Goal: Task Accomplishment & Management: Use online tool/utility

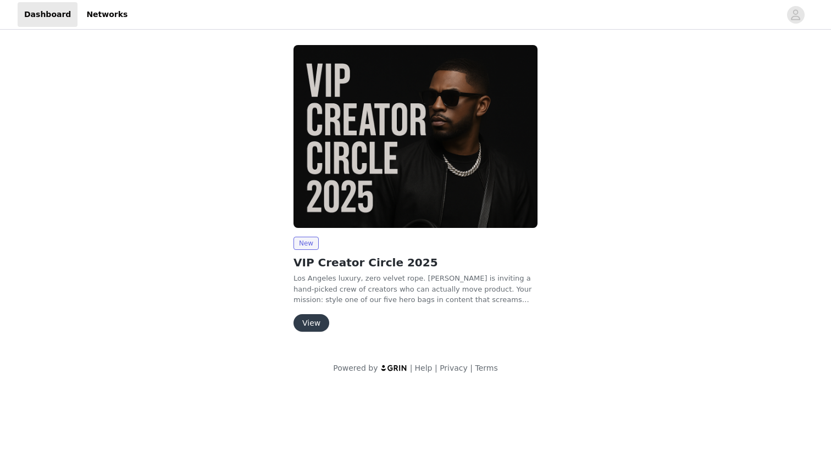
click at [308, 329] on button "View" at bounding box center [312, 323] width 36 height 18
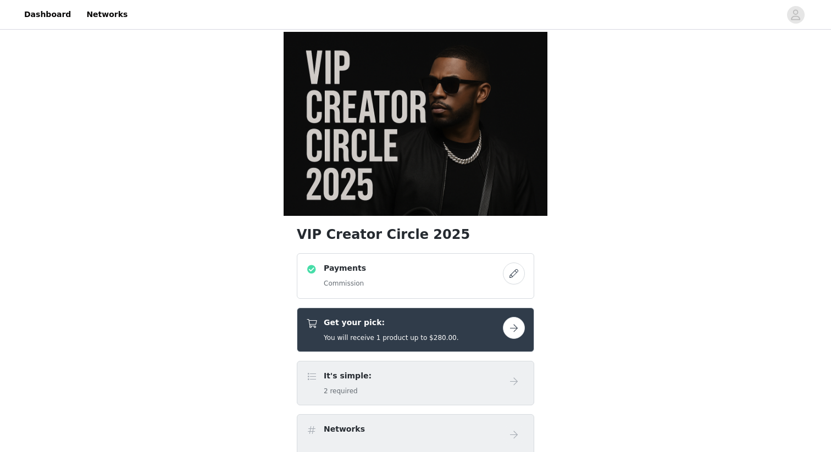
click at [513, 317] on button "button" at bounding box center [514, 328] width 22 height 22
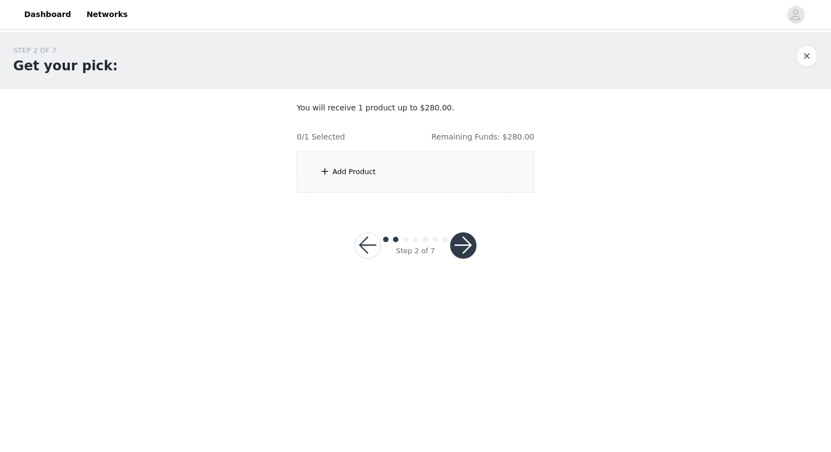
click at [441, 167] on div "Add Product" at bounding box center [416, 172] width 238 height 41
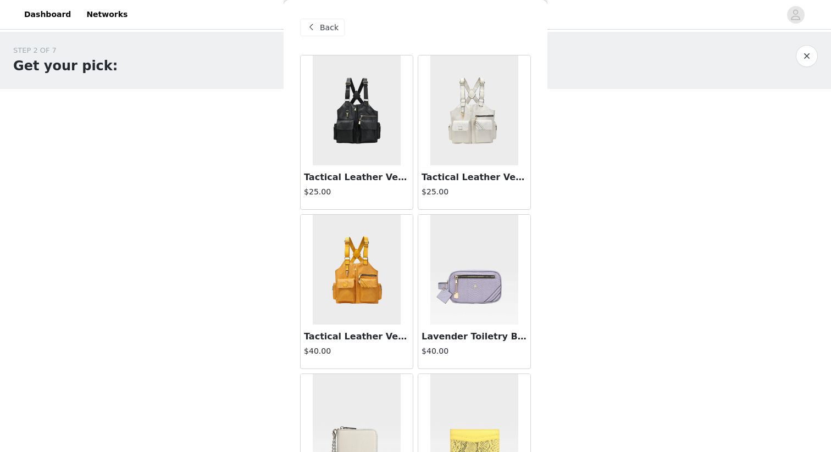
click at [319, 29] on div "Back" at bounding box center [322, 28] width 45 height 18
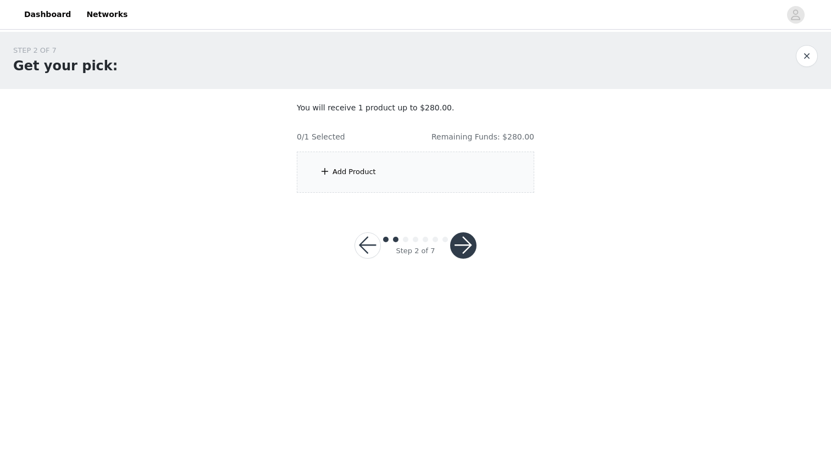
click at [350, 173] on div "Add Product" at bounding box center [354, 172] width 43 height 11
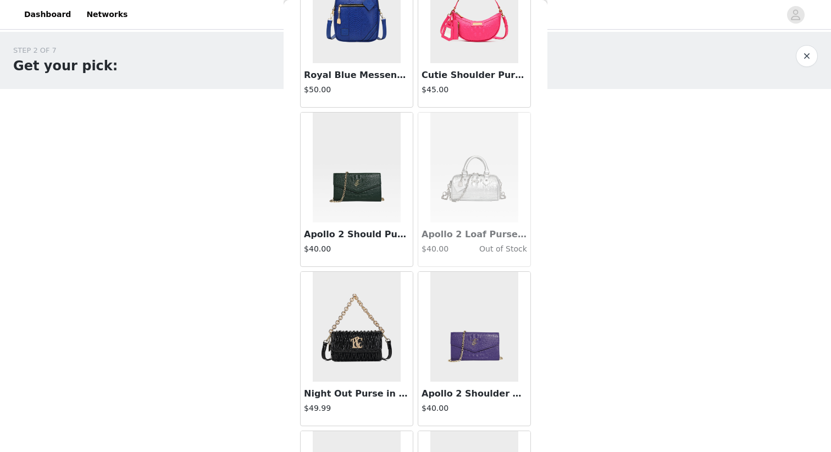
scroll to position [908, 0]
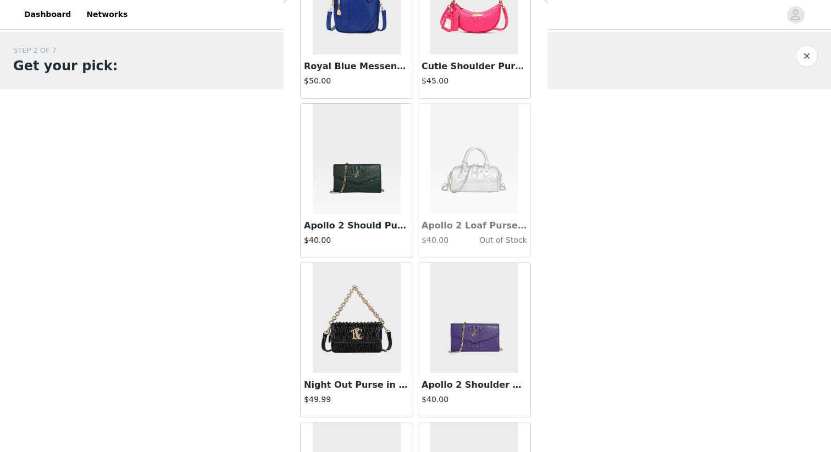
click at [464, 195] on img at bounding box center [474, 159] width 88 height 110
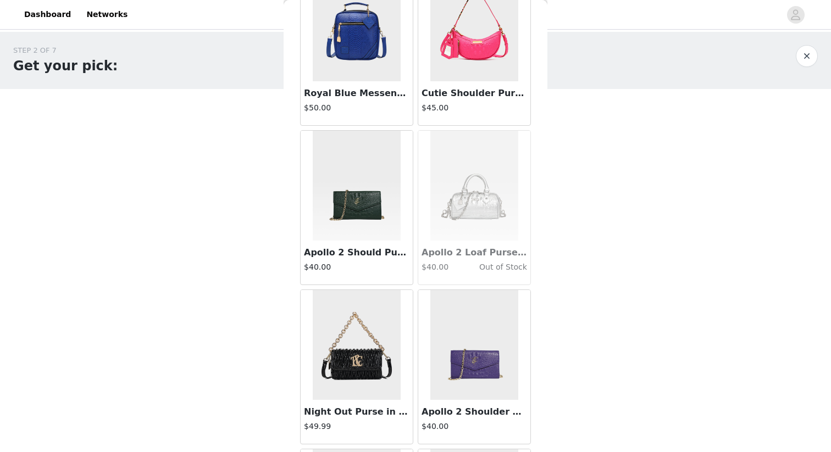
scroll to position [896, 0]
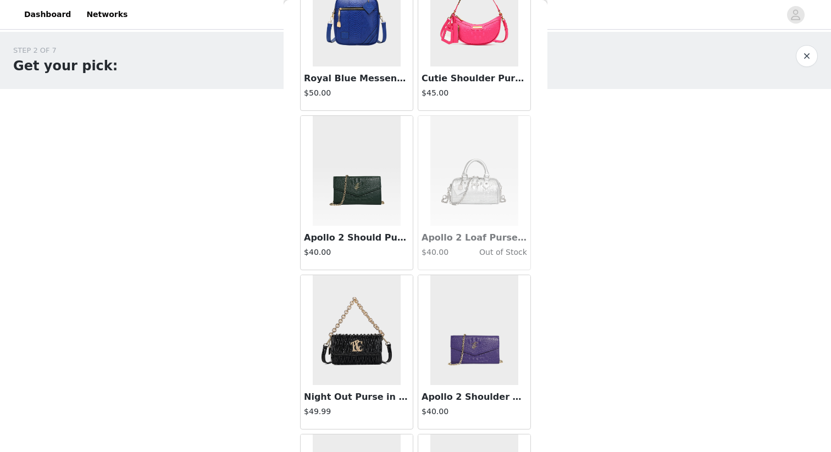
click at [435, 236] on h3 "Apollo 2 Loaf Purse in Silver" at bounding box center [475, 237] width 106 height 13
drag, startPoint x: 427, startPoint y: 236, endPoint x: 535, endPoint y: 235, distance: 108.3
click at [535, 236] on div "Back Tactical Leather Vest in Black $25.00 Tactical Leather Vest in White $25.0…" at bounding box center [416, 226] width 264 height 452
click at [457, 228] on div "Apollo 2 Loaf Purse in Silver $40.00 Out of Stock" at bounding box center [474, 248] width 112 height 44
drag, startPoint x: 422, startPoint y: 237, endPoint x: 532, endPoint y: 237, distance: 110.5
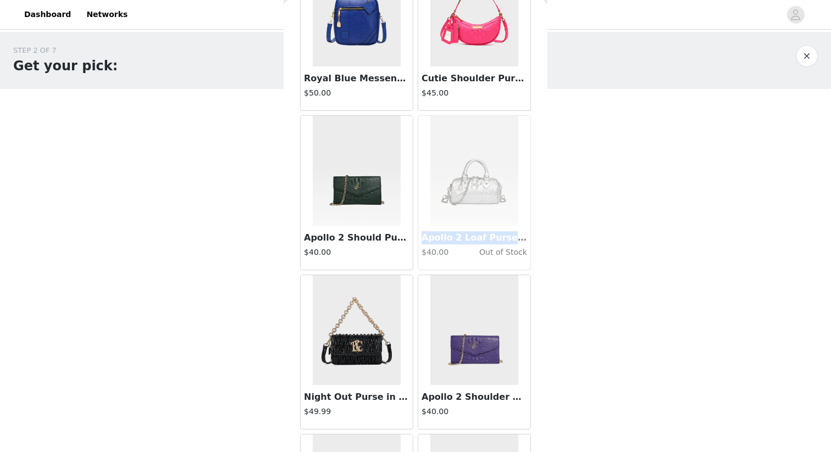
click at [532, 237] on div "Apollo 2 Loaf Purse in Silver $40.00 Out of Stock" at bounding box center [475, 192] width 118 height 159
copy h3 "Apollo 2 Loaf Purse in [GEOGRAPHIC_DATA]"
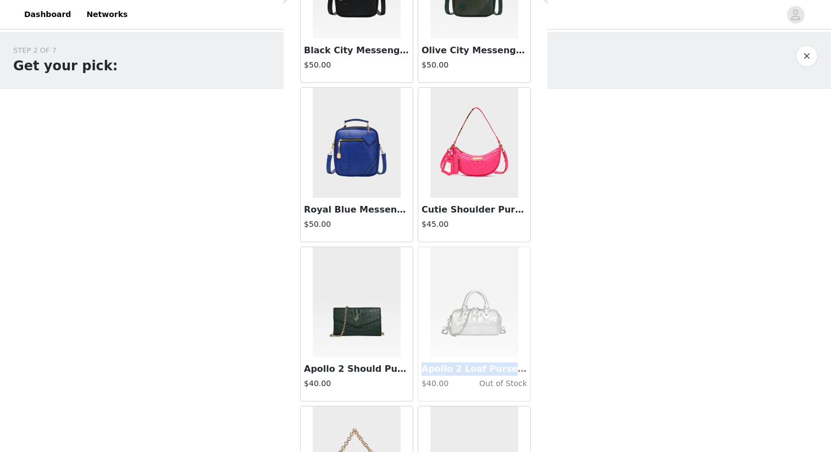
scroll to position [776, 0]
